Goal: Information Seeking & Learning: Learn about a topic

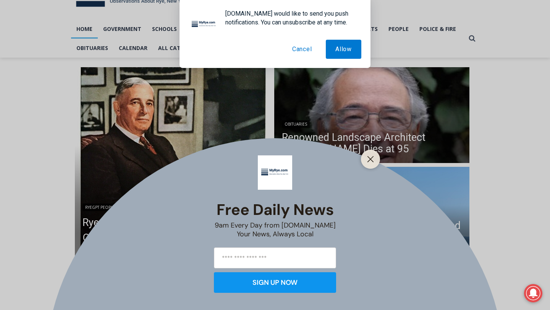
click at [303, 44] on button "Cancel" at bounding box center [302, 49] width 39 height 19
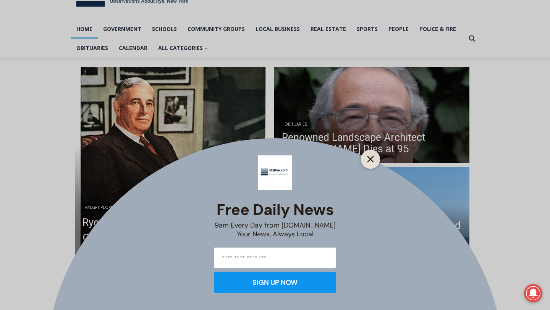
click at [370, 157] on icon "Close" at bounding box center [370, 159] width 7 height 7
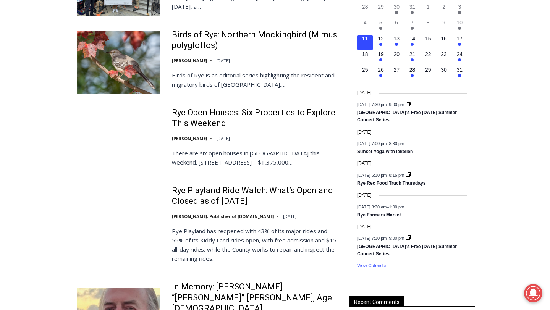
scroll to position [622, 0]
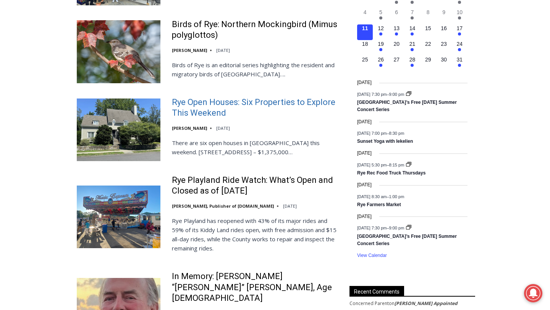
click at [208, 103] on link "Rye Open Houses: Six Properties to Explore This Weekend" at bounding box center [256, 108] width 168 height 22
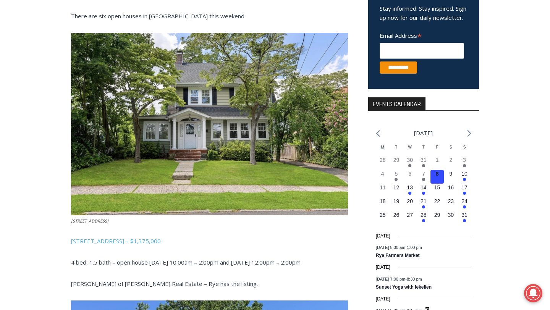
scroll to position [196, 0]
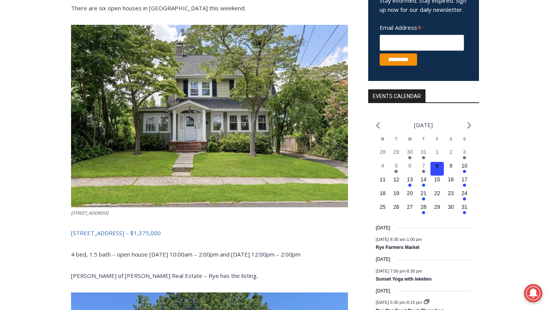
click at [154, 230] on span "15 Roosevelt Avenue, Rye – $1,375,000" at bounding box center [116, 233] width 90 height 8
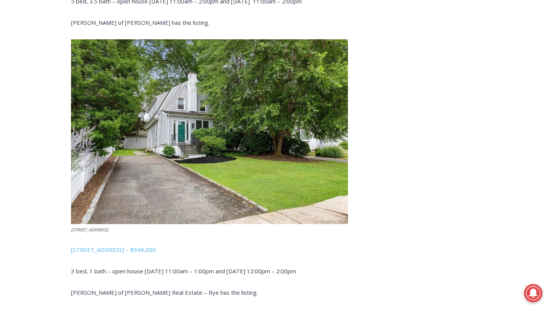
scroll to position [747, 0]
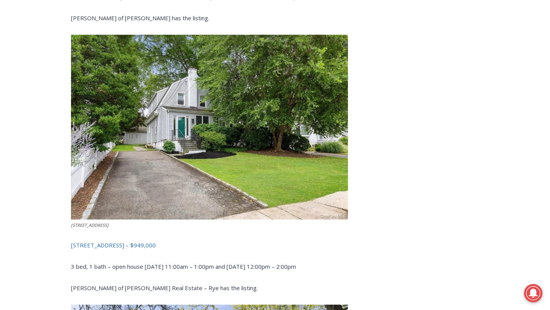
click at [144, 245] on span "108 Midland Avenue, Rye – $949,000" at bounding box center [113, 245] width 85 height 8
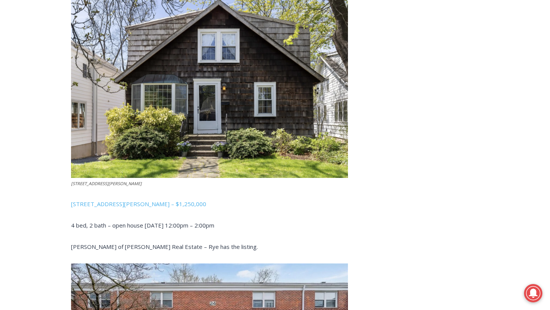
scroll to position [1077, 0]
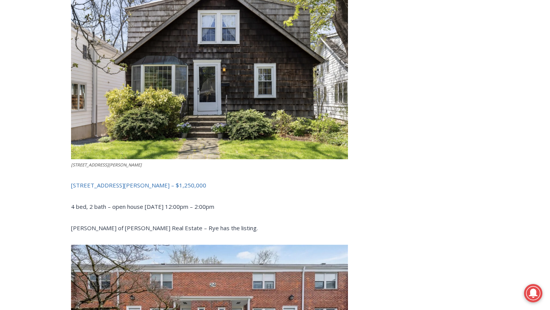
click at [149, 186] on span "504 Milton Road, Rye – $1,250,000" at bounding box center [138, 185] width 135 height 8
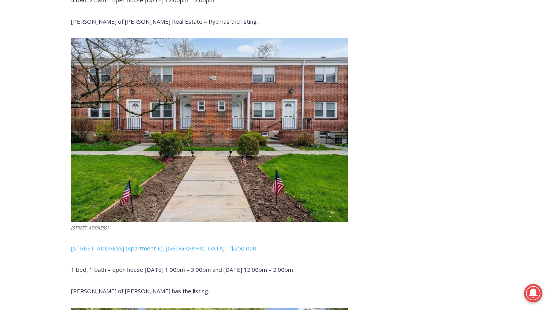
scroll to position [1287, 0]
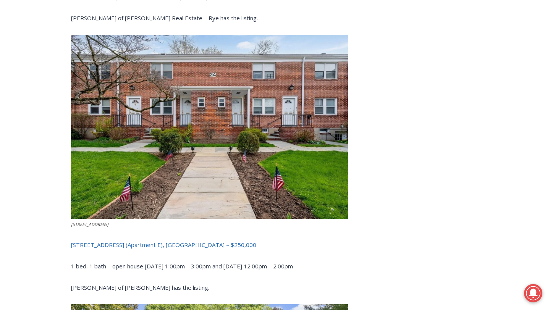
click at [153, 246] on span "24 Wappanocca Avenue (Apartment E), Rye – $250,000" at bounding box center [163, 245] width 185 height 8
